Goal: Communication & Community: Answer question/provide support

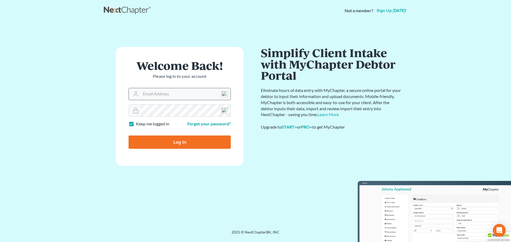
click at [148, 94] on input "Email Address" at bounding box center [186, 94] width 90 height 12
type input "[EMAIL_ADDRESS][DOMAIN_NAME]"
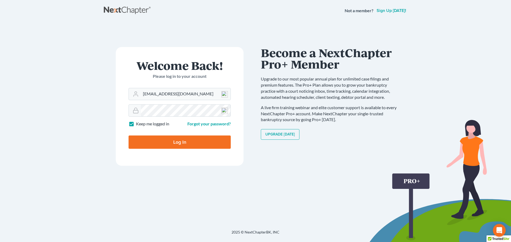
click at [179, 139] on input "Log In" at bounding box center [180, 142] width 102 height 13
type input "Thinking..."
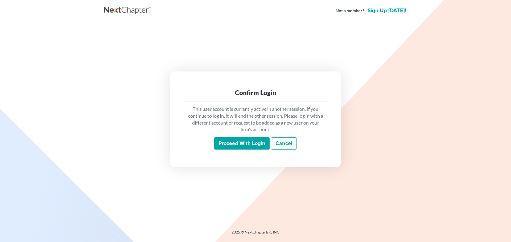
click at [246, 142] on input "Proceed with login" at bounding box center [241, 144] width 55 height 12
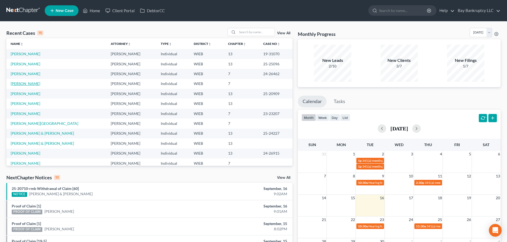
click at [30, 84] on link "[PERSON_NAME]" at bounding box center [26, 83] width 30 height 5
select select "3"
select select "6"
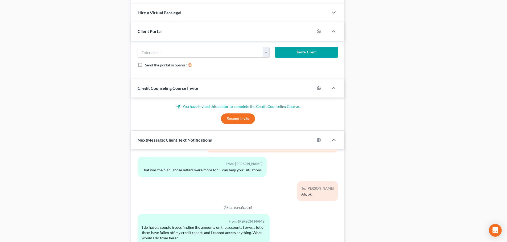
scroll to position [348, 0]
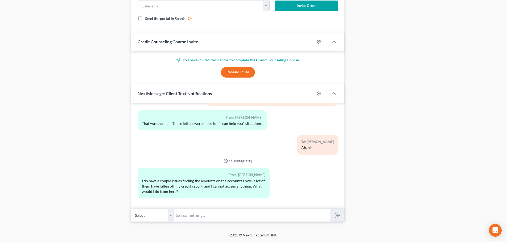
click at [185, 215] on input "text" at bounding box center [252, 215] width 156 height 13
type input "Estimated amounts are perfectly acceptable."
click at [333, 216] on icon "submit" at bounding box center [336, 215] width 7 height 7
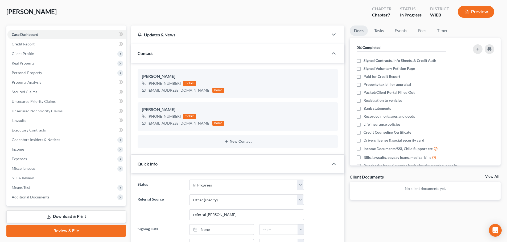
scroll to position [0, 0]
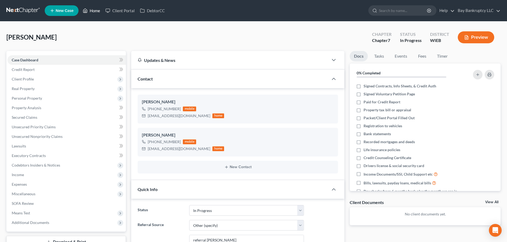
click at [96, 10] on link "Home" at bounding box center [91, 11] width 23 height 10
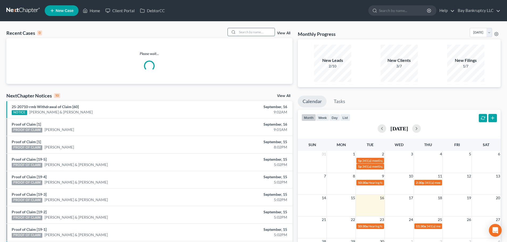
click at [255, 35] on input "search" at bounding box center [255, 32] width 37 height 8
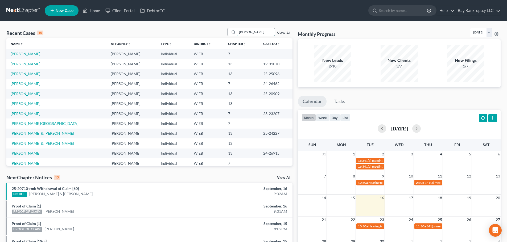
type input "[PERSON_NAME]"
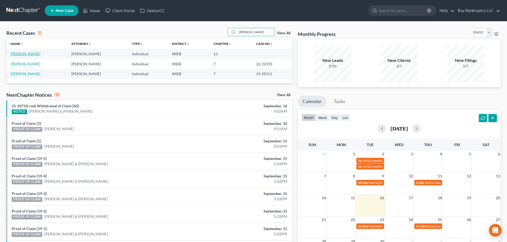
click at [14, 53] on link "[PERSON_NAME]" at bounding box center [26, 54] width 30 height 5
select select "3"
select select "1"
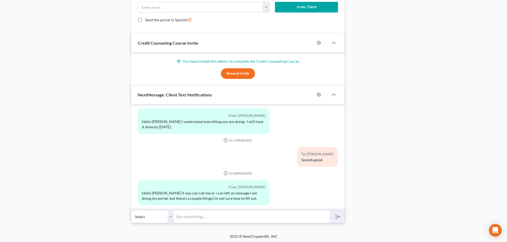
scroll to position [300, 0]
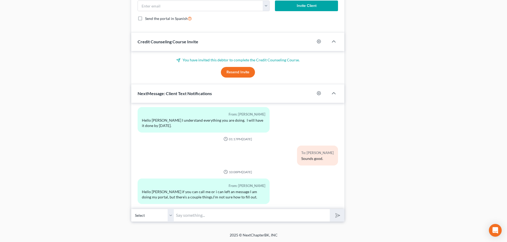
click at [182, 218] on input "text" at bounding box center [252, 215] width 156 height 13
type input "if its easy enough you can text me otherwise I can call later [DATE]"
click at [336, 216] on polygon "submit" at bounding box center [336, 216] width 6 height 6
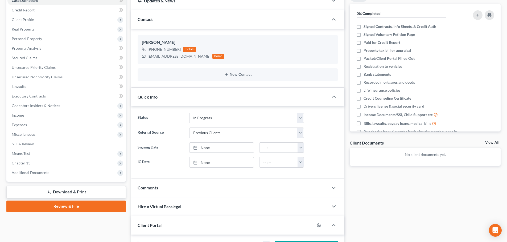
scroll to position [0, 0]
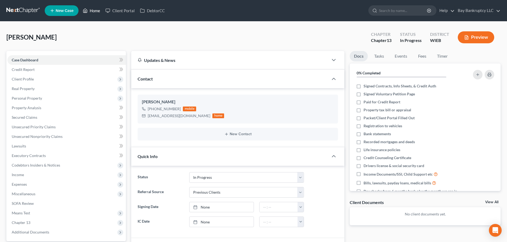
click at [98, 11] on link "Home" at bounding box center [91, 11] width 23 height 10
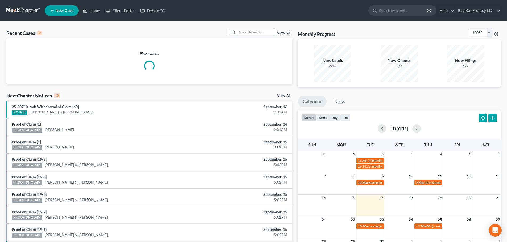
click at [268, 35] on input "search" at bounding box center [255, 32] width 37 height 8
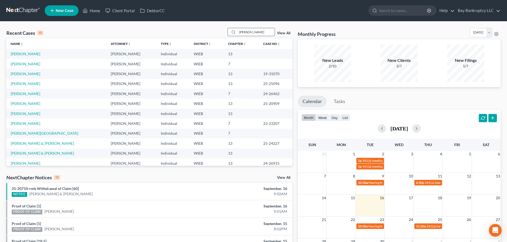
type input "[PERSON_NAME]"
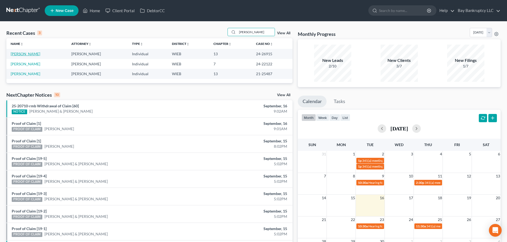
click at [22, 52] on link "[PERSON_NAME]" at bounding box center [26, 54] width 30 height 5
select select "1"
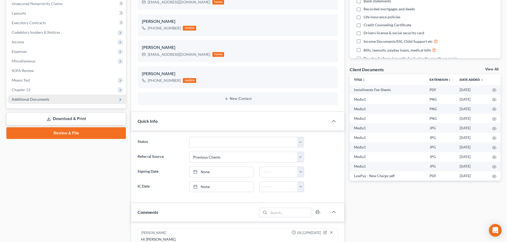
scroll to position [941, 0]
drag, startPoint x: 39, startPoint y: 100, endPoint x: 37, endPoint y: 127, distance: 27.5
click at [39, 100] on span "Additional Documents" at bounding box center [31, 99] width 38 height 5
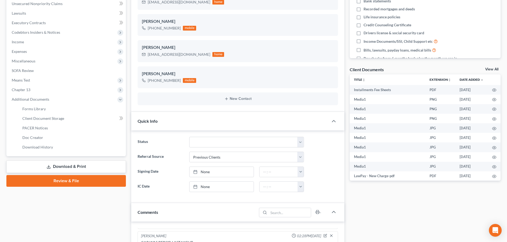
scroll to position [23455, 0]
click at [37, 127] on span "PACER Notices" at bounding box center [35, 128] width 26 height 5
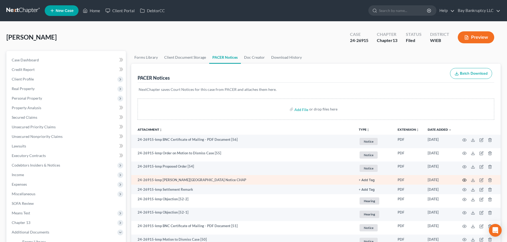
click at [466, 179] on icon "button" at bounding box center [464, 180] width 4 height 4
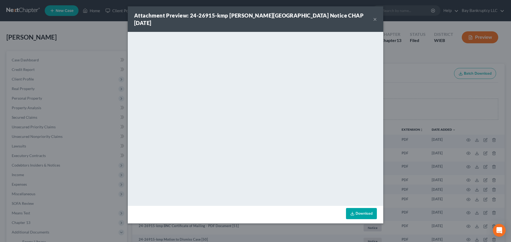
click at [375, 16] on button "×" at bounding box center [375, 19] width 4 height 6
